Goal: Task Accomplishment & Management: Use online tool/utility

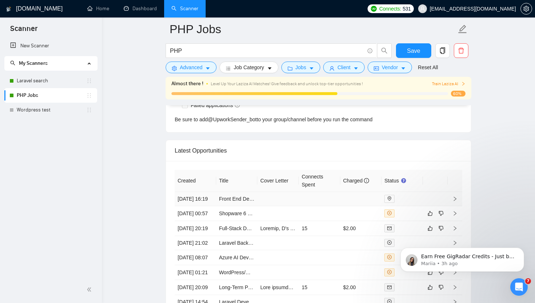
scroll to position [1817, 0]
click at [54, 82] on link "Laravel search" at bounding box center [52, 81] width 70 height 15
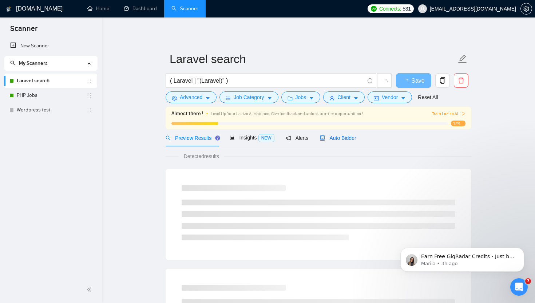
click at [353, 140] on span "Auto Bidder" at bounding box center [338, 138] width 36 height 6
